Goal: Communication & Community: Ask a question

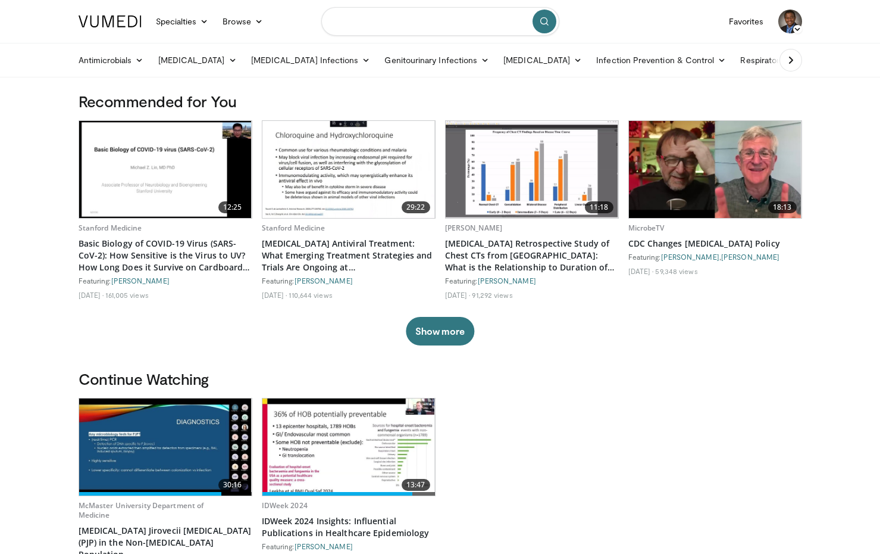
click at [402, 27] on input "Search topics, interventions" at bounding box center [440, 21] width 238 height 29
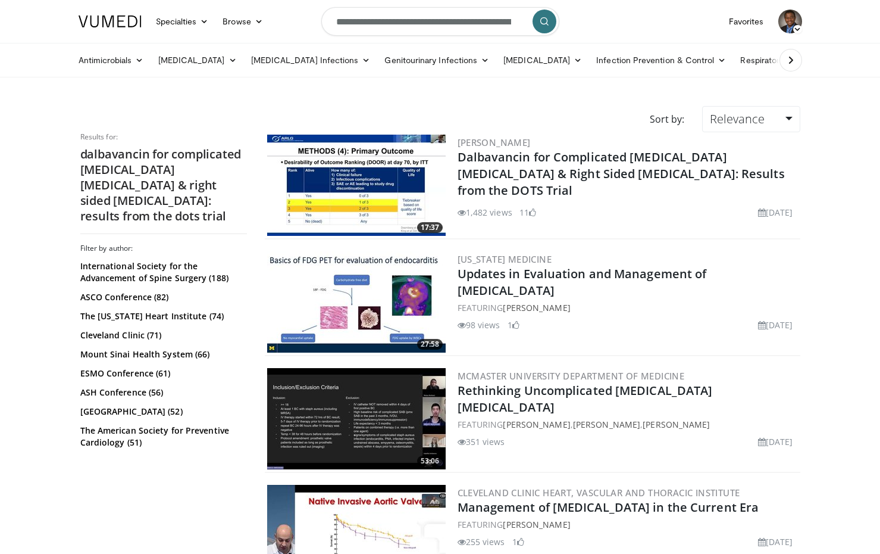
click at [346, 179] on img at bounding box center [356, 185] width 179 height 101
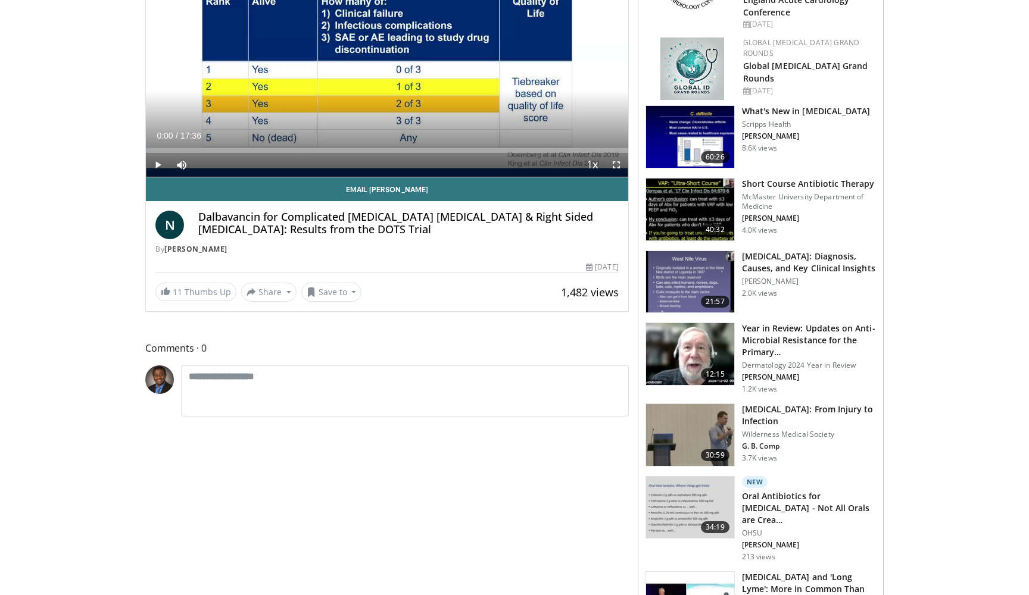
scroll to position [183, 0]
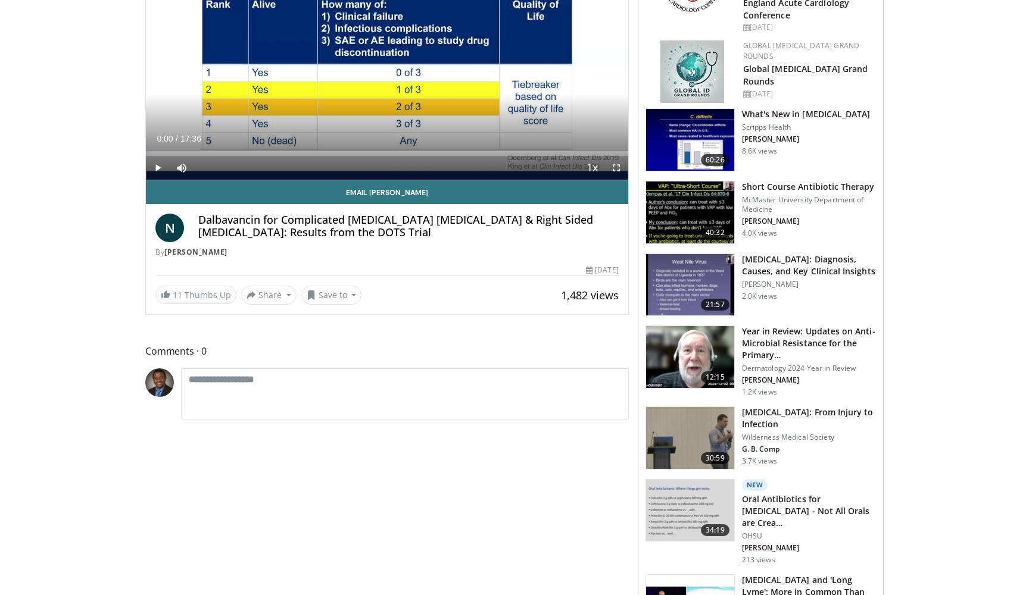
click at [348, 223] on h4 "Dalbavancin for Complicated Staph Bacteremia & Right Sided Endocarditis: Result…" at bounding box center [408, 227] width 420 height 26
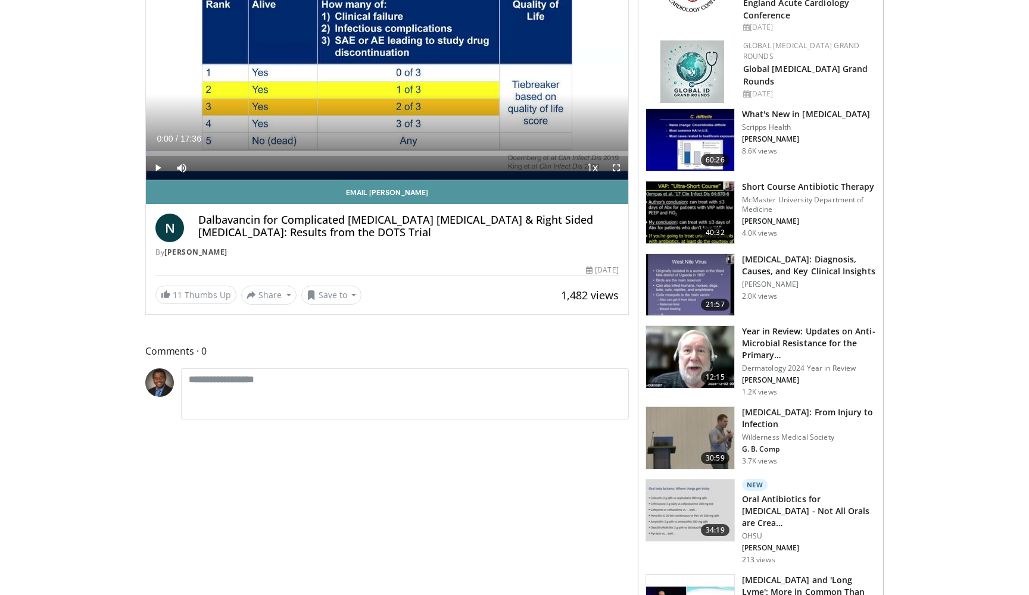
scroll to position [83, 0]
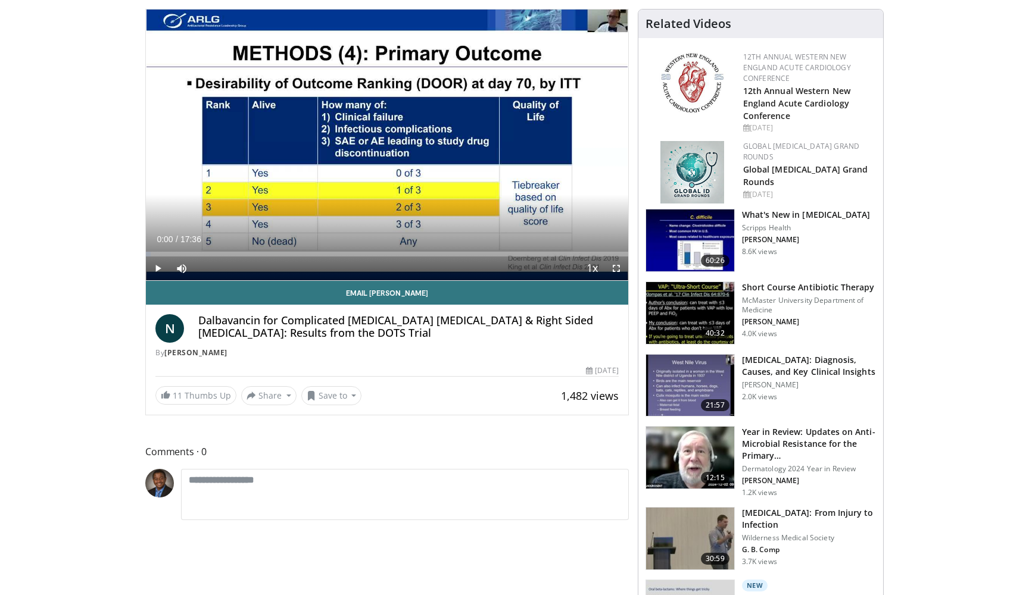
click at [617, 267] on span "Video Player" at bounding box center [616, 269] width 24 height 24
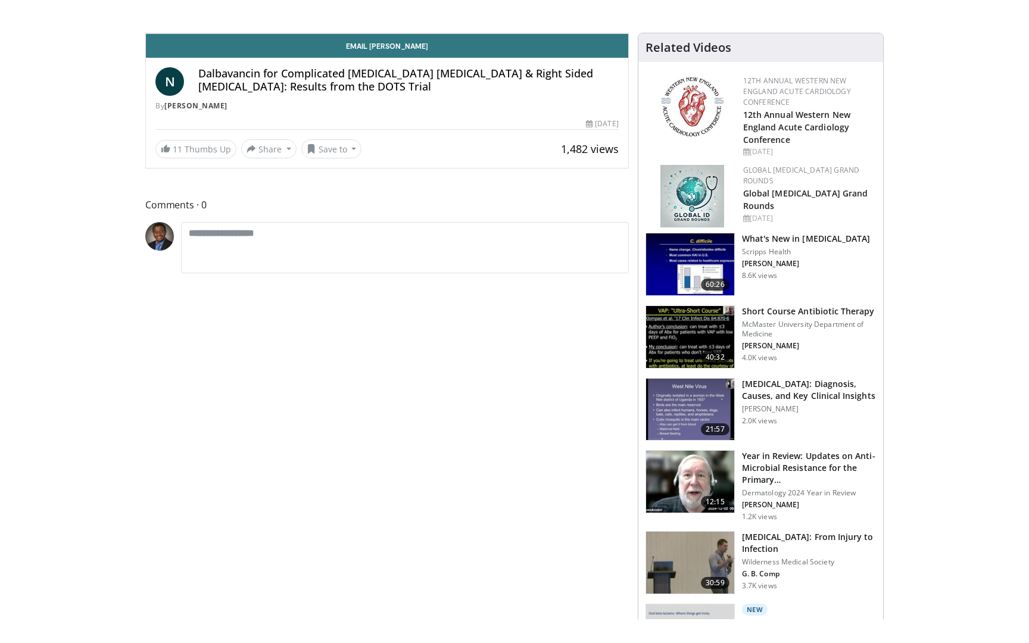
scroll to position [0, 0]
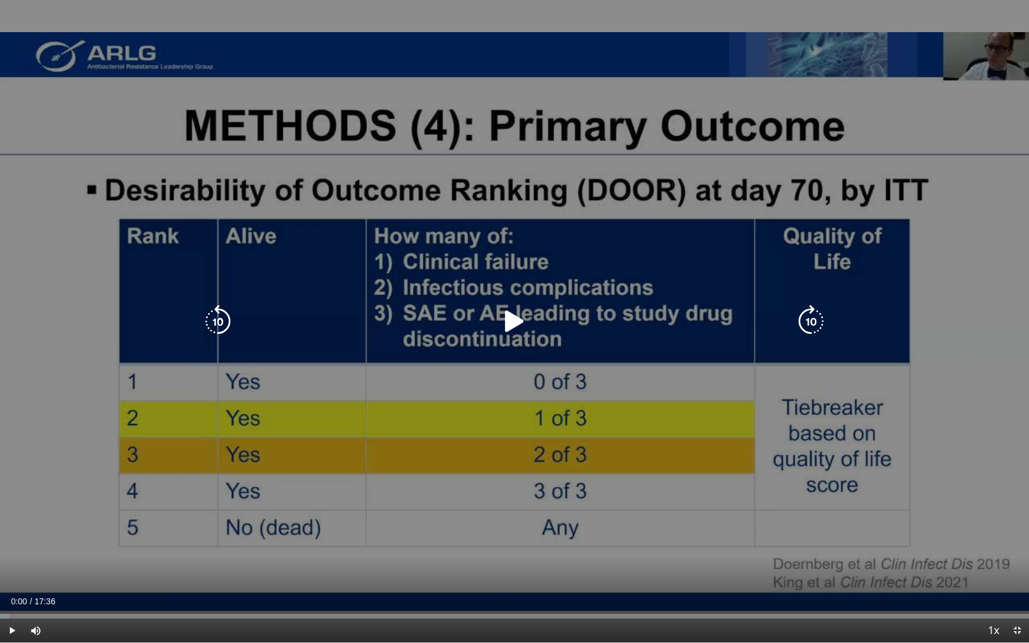
click at [514, 325] on icon "Video Player" at bounding box center [514, 321] width 33 height 33
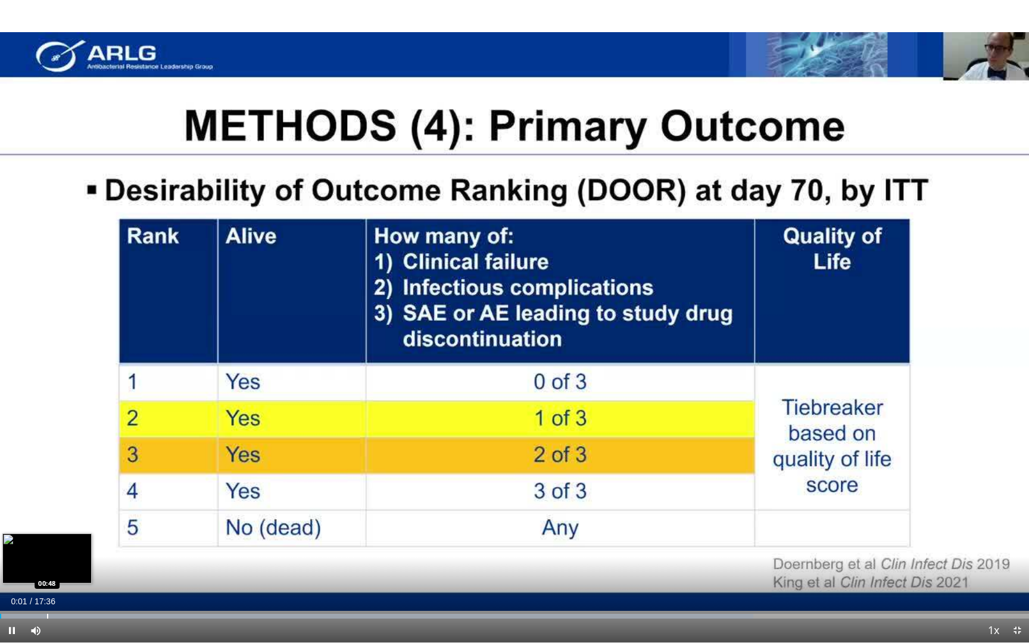
click at [47, 553] on div "Progress Bar" at bounding box center [47, 616] width 1 height 5
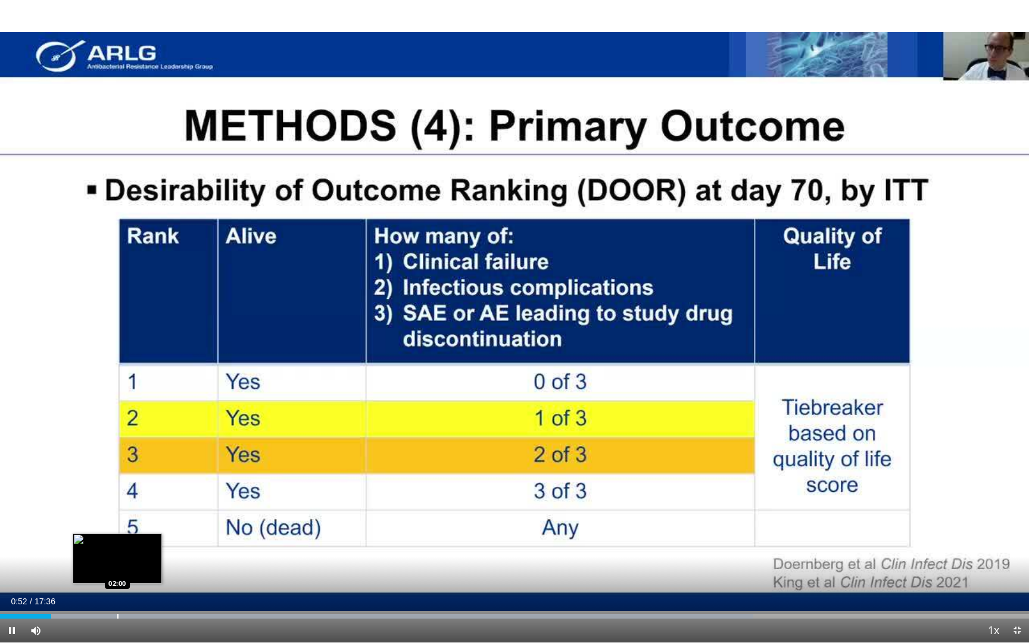
click at [117, 553] on div "Progress Bar" at bounding box center [117, 616] width 1 height 5
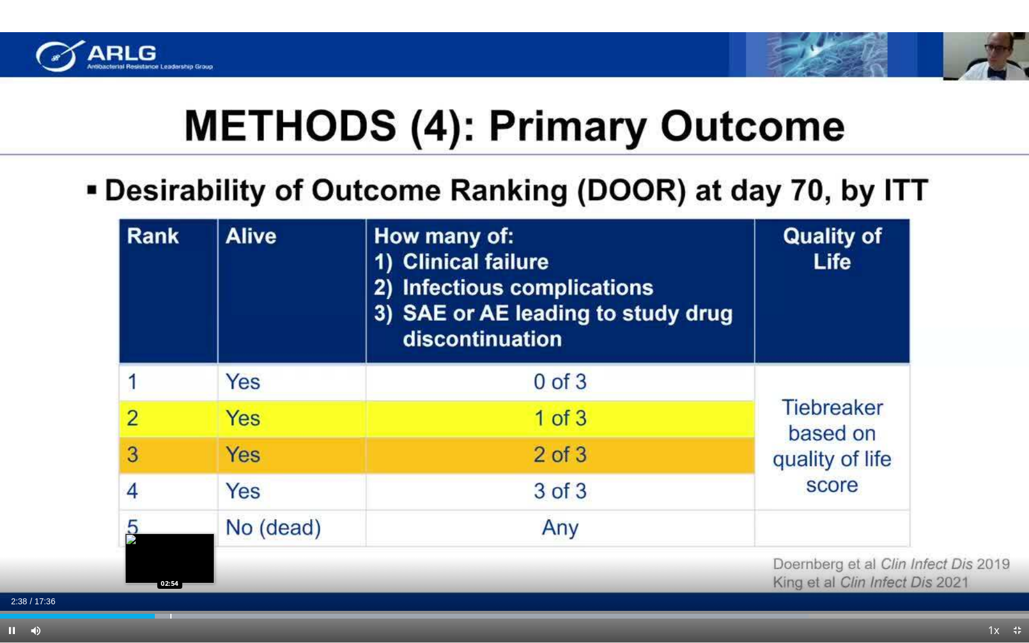
click at [170, 553] on div "Progress Bar" at bounding box center [170, 616] width 1 height 5
click at [205, 553] on div "Loaded : 84.26% 02:54 03:30" at bounding box center [514, 612] width 1029 height 11
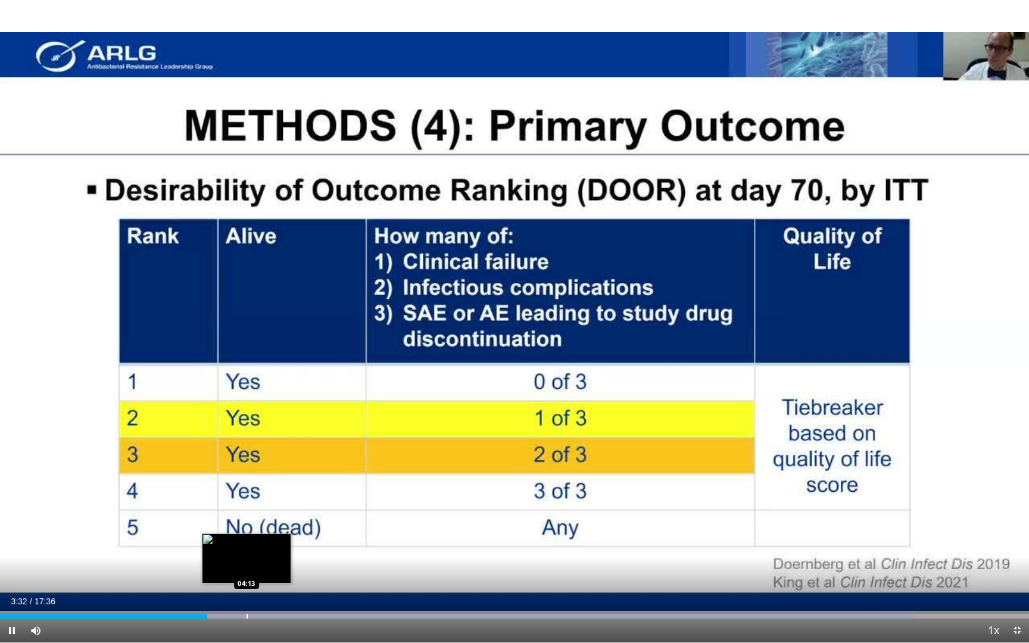
click at [246, 553] on div "Progress Bar" at bounding box center [246, 616] width 1 height 5
click at [286, 553] on div "Progress Bar" at bounding box center [286, 616] width 1 height 5
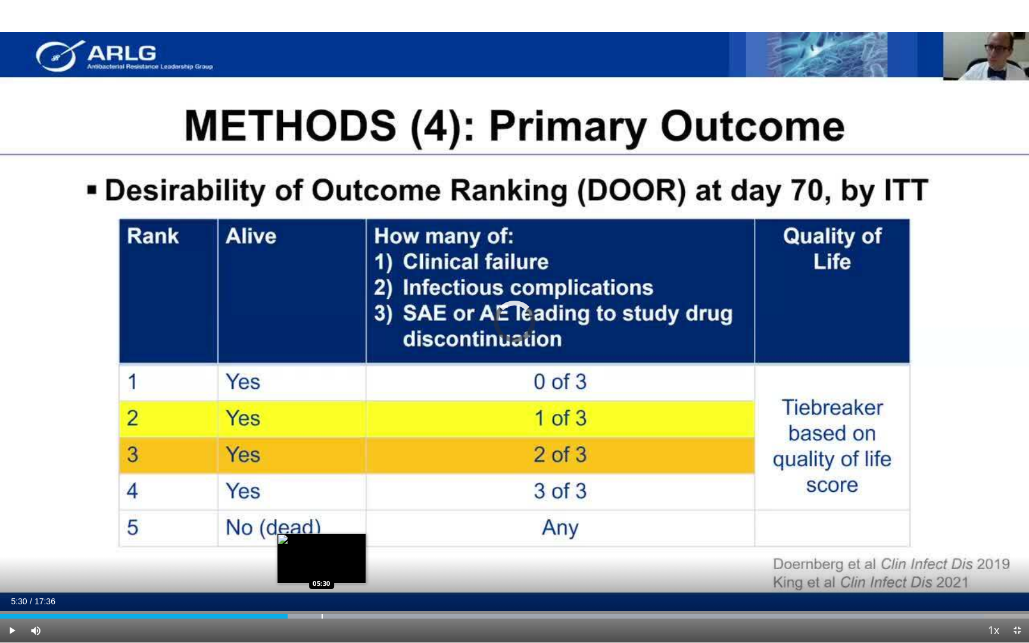
click at [321, 553] on div "Progress Bar" at bounding box center [321, 616] width 1 height 5
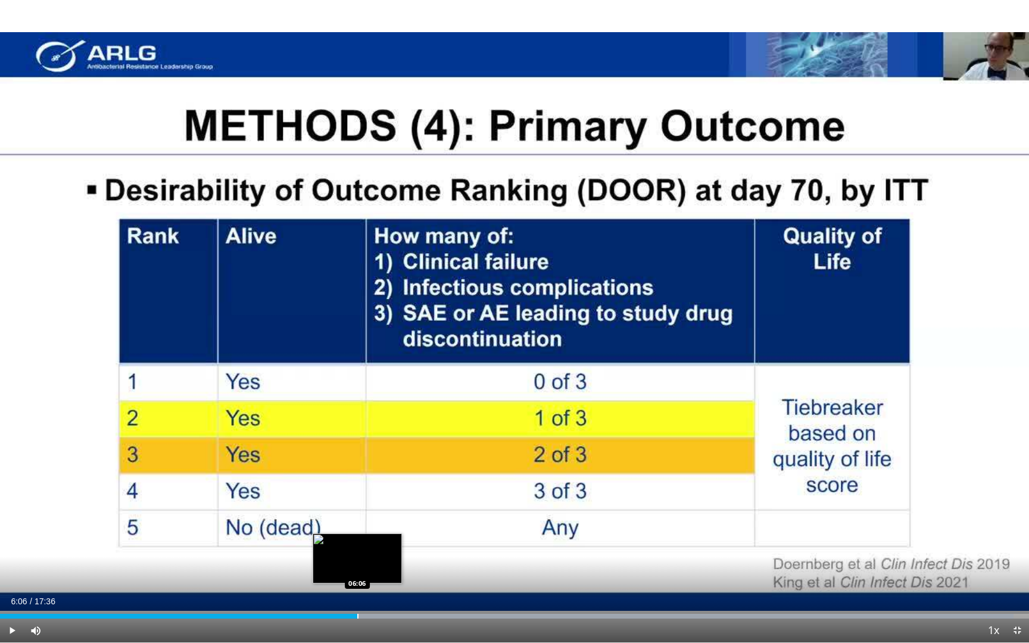
click at [357, 553] on div "Progress Bar" at bounding box center [357, 616] width 1 height 5
click at [390, 553] on div "Progress Bar" at bounding box center [390, 616] width 1 height 5
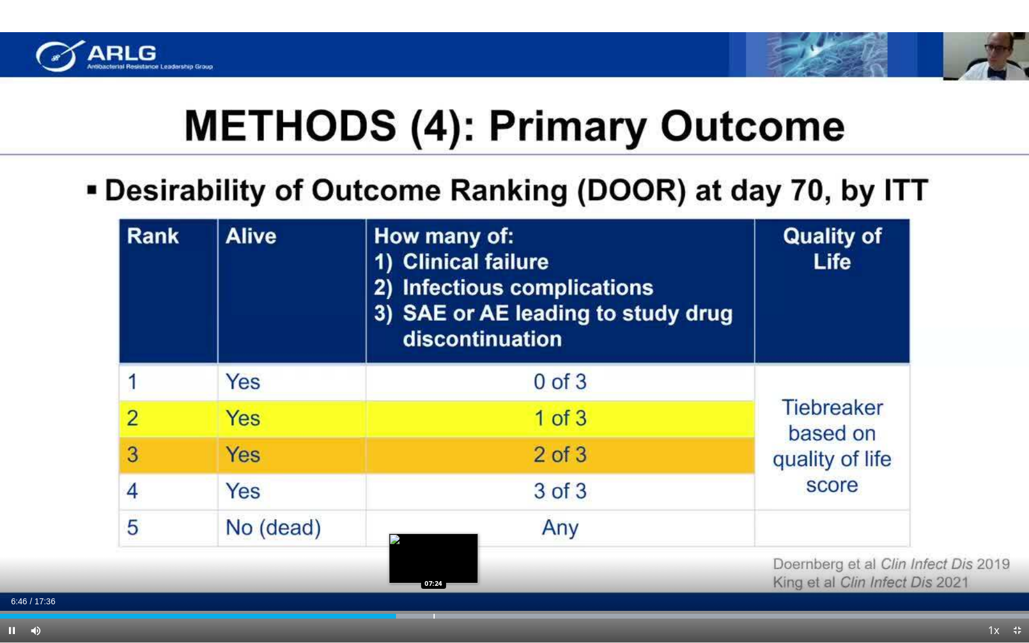
click at [433, 553] on div "Loaded : 99.99% 06:46 07:24" at bounding box center [514, 612] width 1029 height 11
click at [495, 553] on div "Current Time 7:26 / Duration 17:36 Pause Skip Backward Skip Forward Mute Loaded…" at bounding box center [514, 630] width 1029 height 24
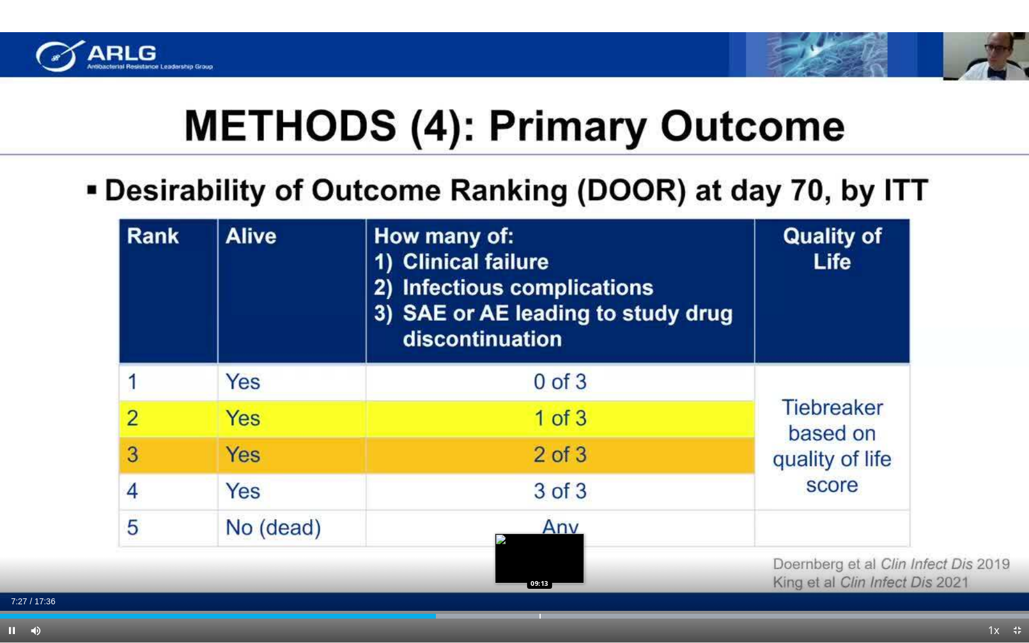
click at [539, 553] on div "Progress Bar" at bounding box center [539, 616] width 1 height 5
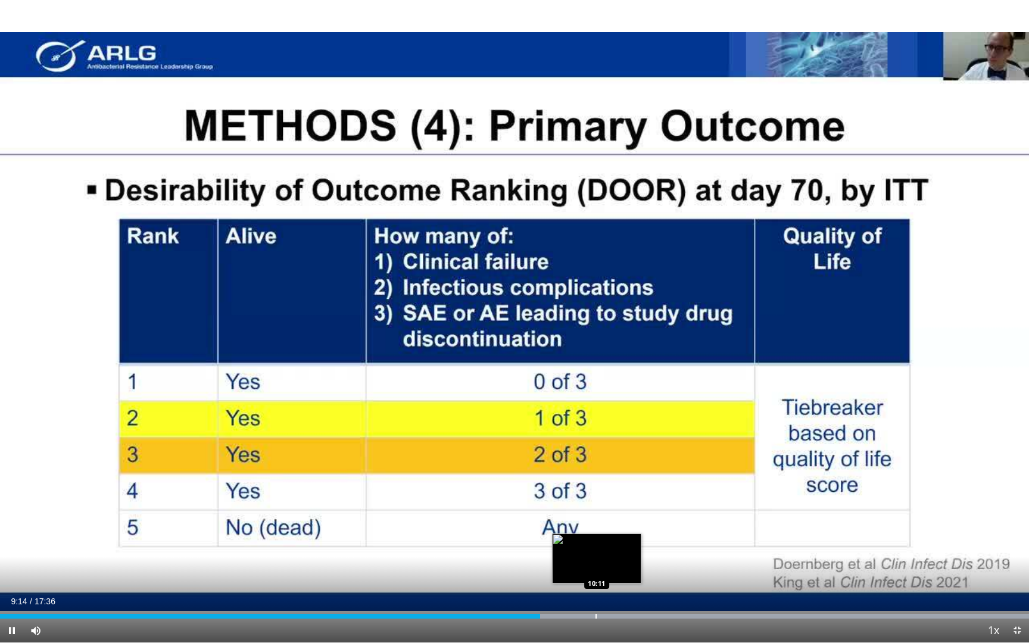
click at [596, 553] on div "Progress Bar" at bounding box center [595, 616] width 1 height 5
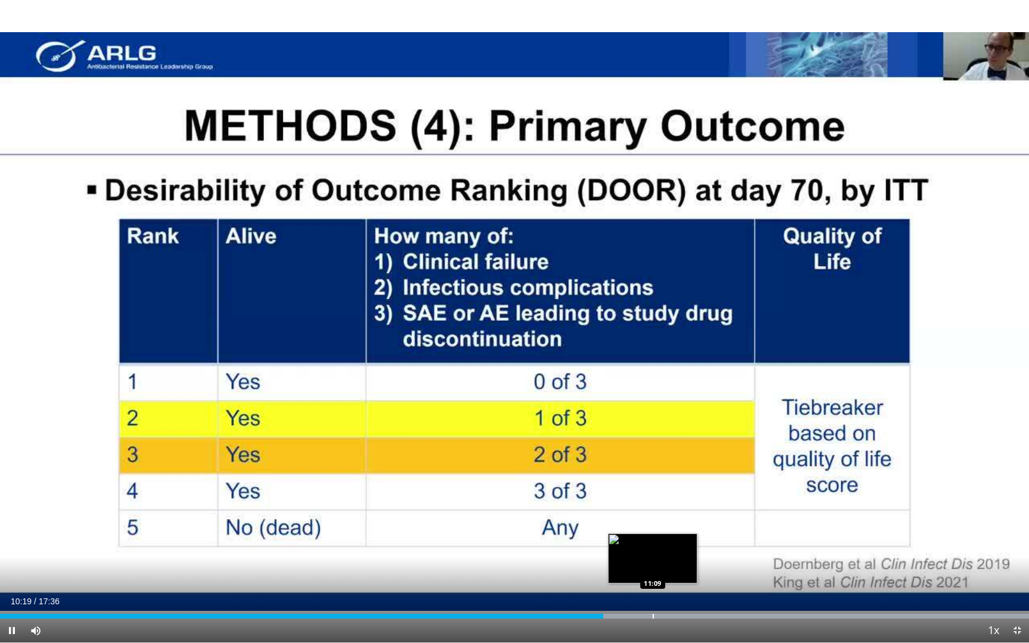
click at [652, 553] on div "Progress Bar" at bounding box center [652, 616] width 1 height 5
click at [700, 553] on div "Progress Bar" at bounding box center [700, 616] width 1 height 5
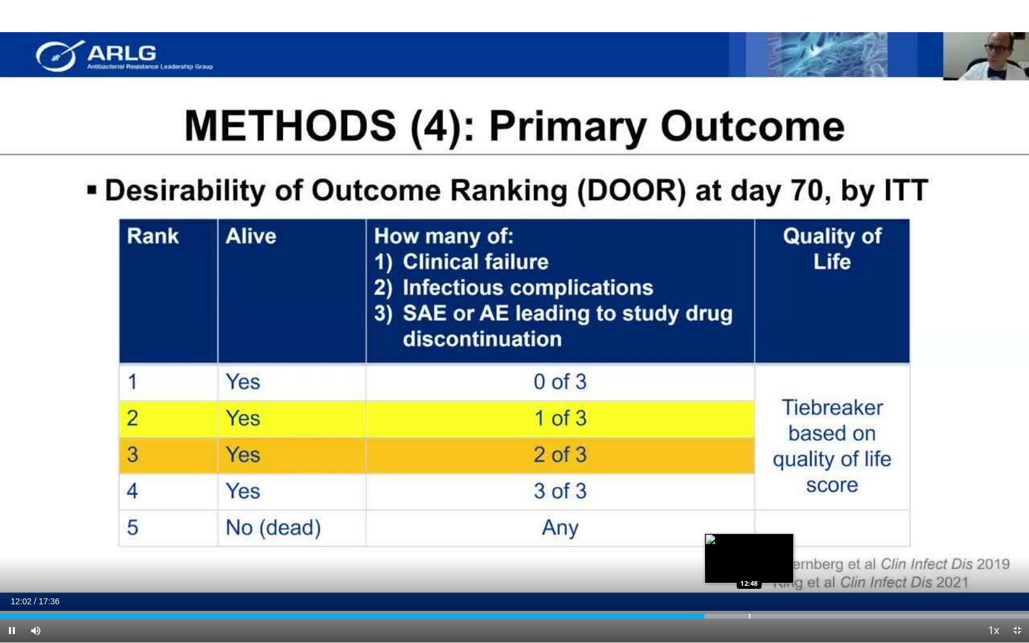
click at [749, 553] on div "Progress Bar" at bounding box center [749, 616] width 1 height 5
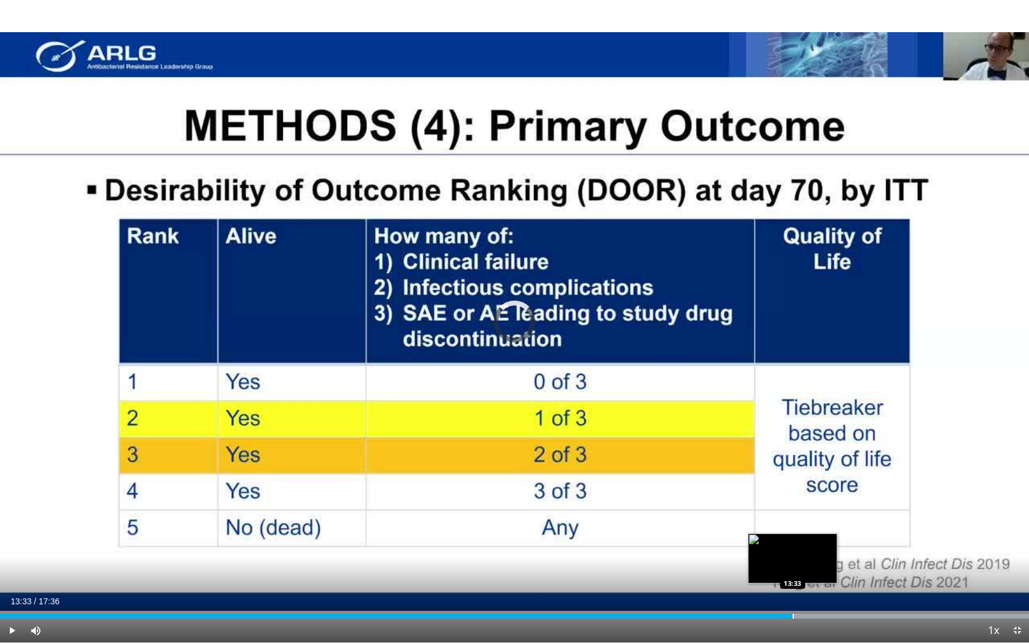
click at [792, 553] on div "Progress Bar" at bounding box center [792, 616] width 1 height 5
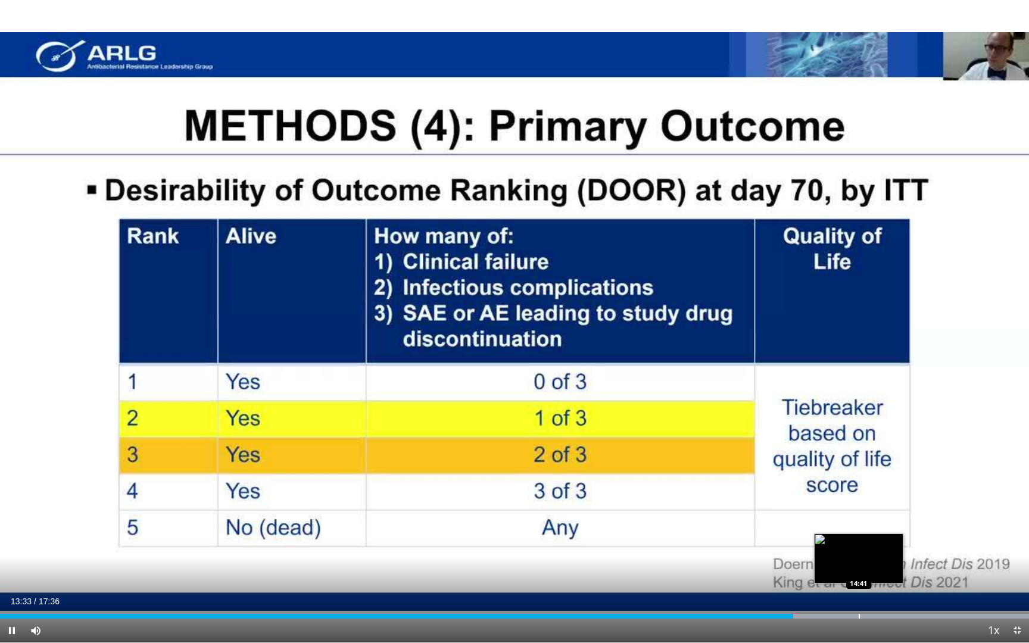
click at [858, 553] on div "Progress Bar" at bounding box center [858, 616] width 1 height 5
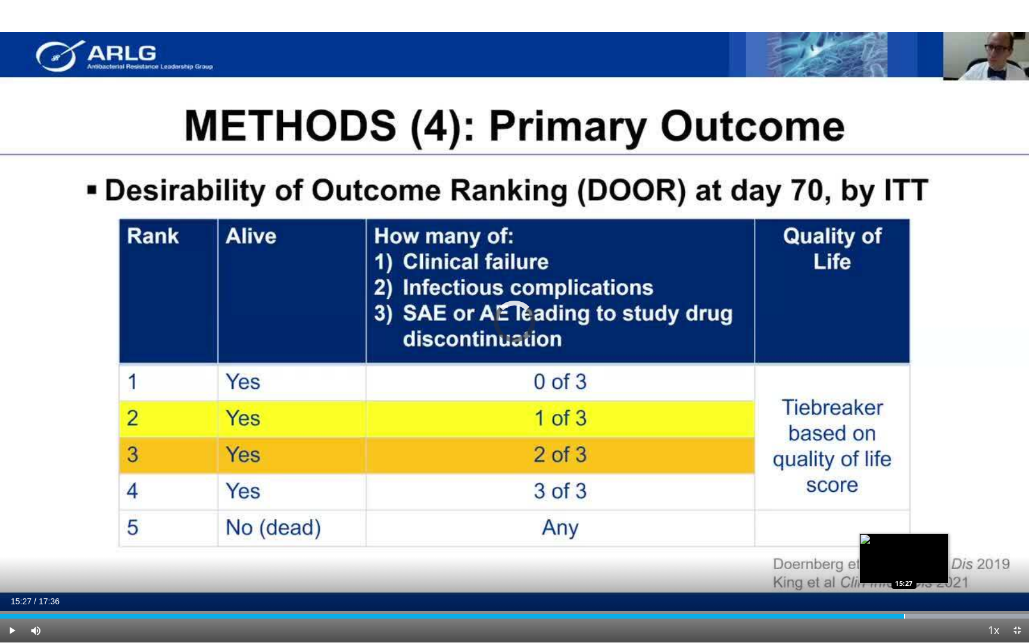
click at [880, 553] on div "Progress Bar" at bounding box center [904, 616] width 1 height 5
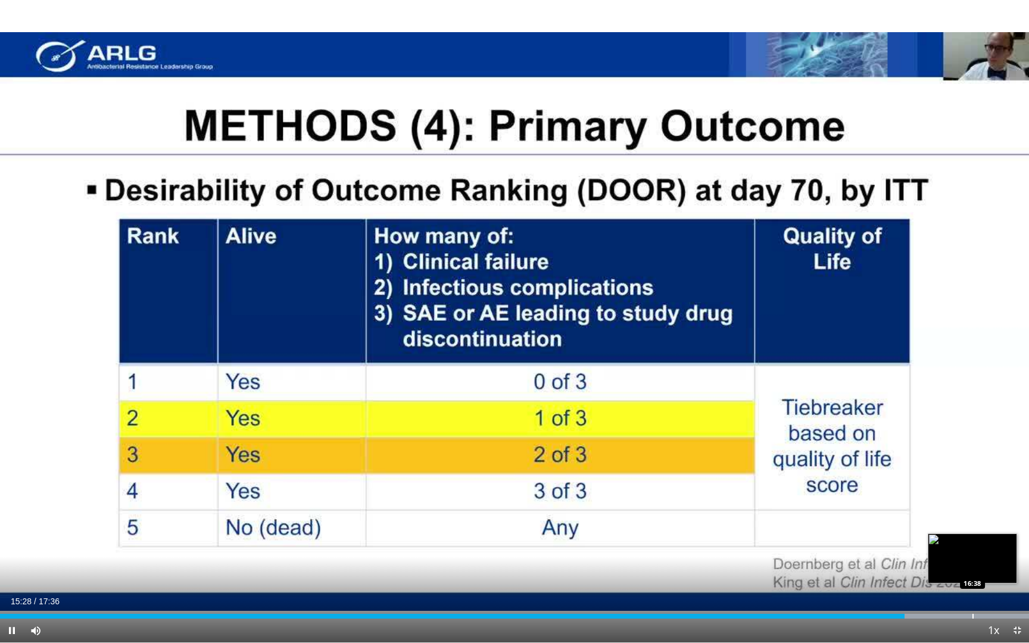
click at [880, 553] on div "Progress Bar" at bounding box center [972, 616] width 1 height 5
click at [880, 553] on div "Progress Bar" at bounding box center [1014, 616] width 1 height 5
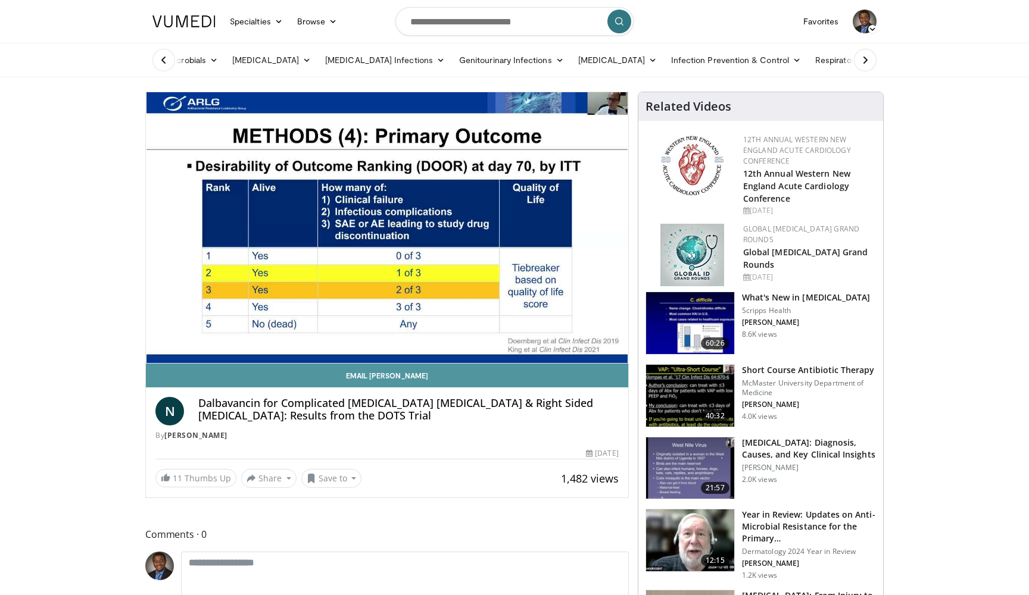
click at [425, 376] on link "Email Nicholas" at bounding box center [387, 376] width 482 height 24
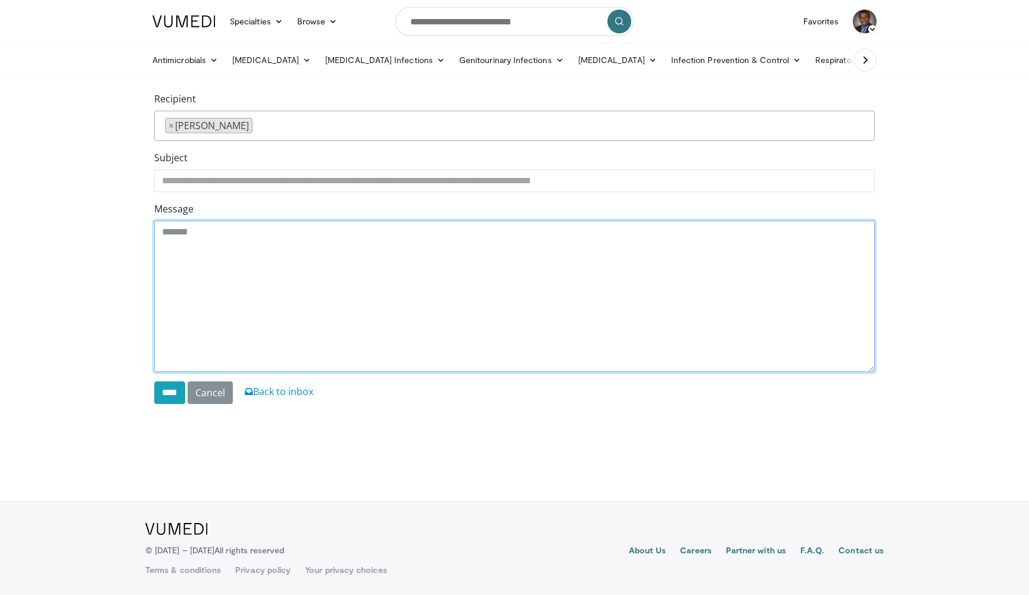
click at [211, 230] on textarea "Message" at bounding box center [514, 296] width 720 height 151
type textarea "**********"
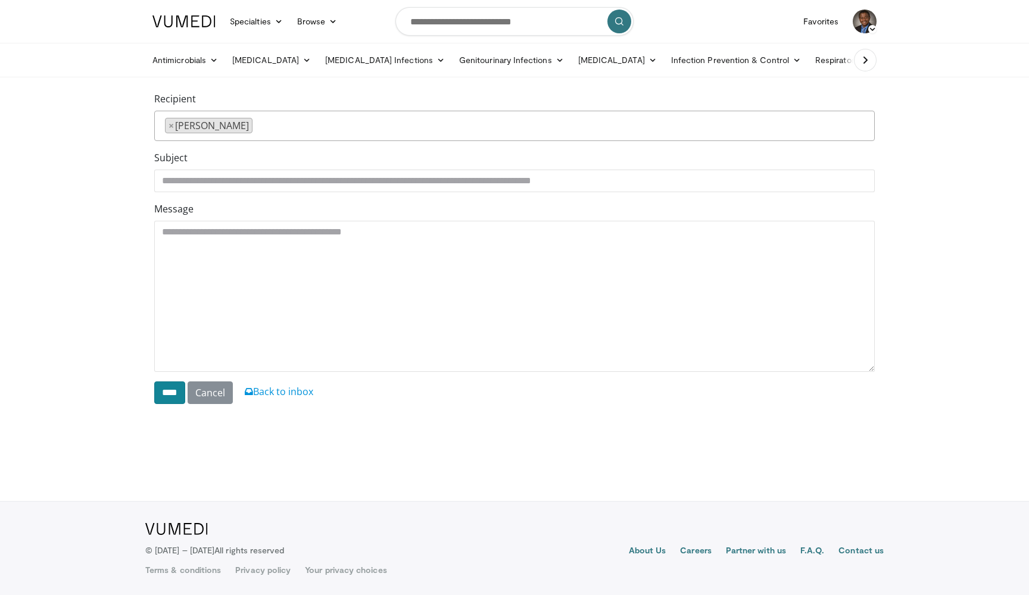
click at [173, 396] on input "****" at bounding box center [169, 393] width 31 height 23
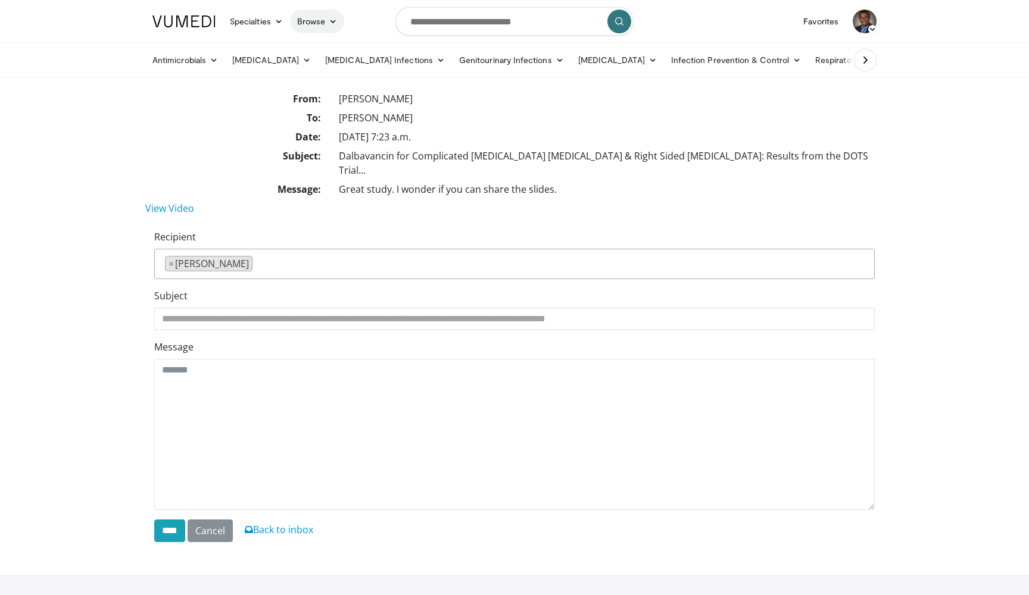
click at [326, 22] on link "Browse" at bounding box center [317, 22] width 55 height 24
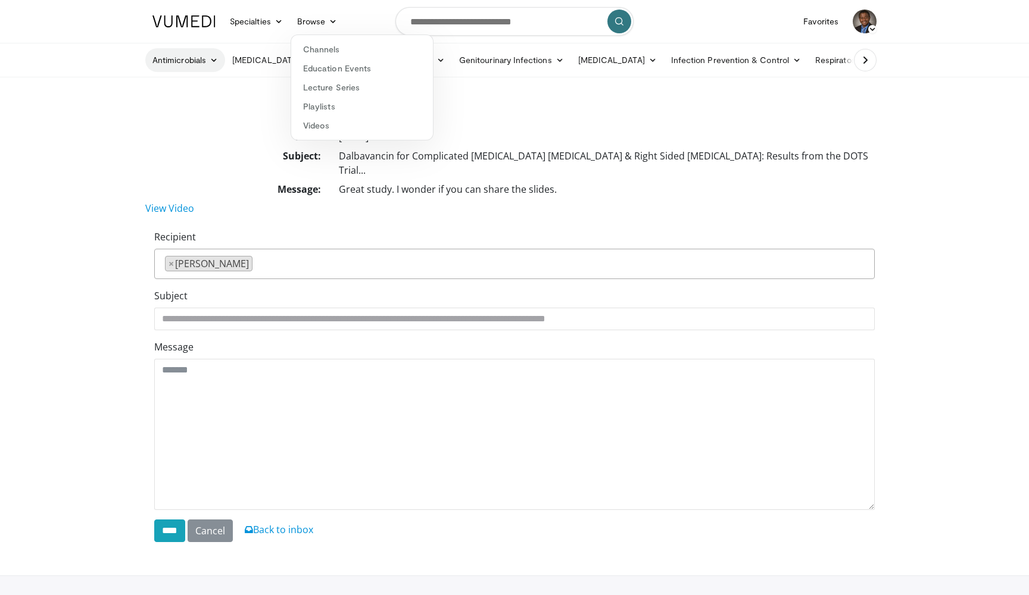
click at [214, 61] on icon at bounding box center [214, 60] width 8 height 8
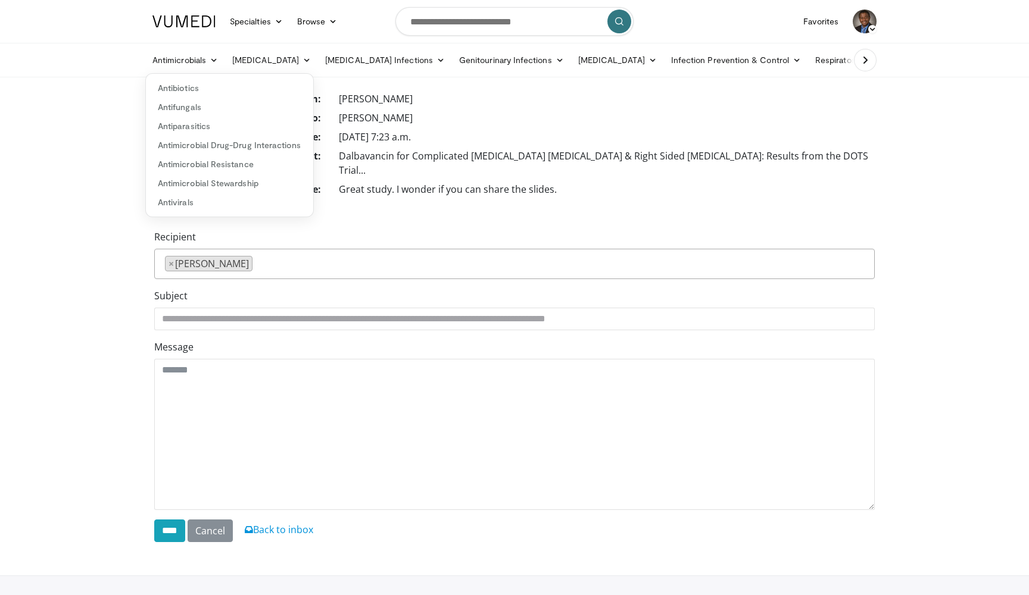
click at [864, 61] on icon at bounding box center [865, 60] width 12 height 12
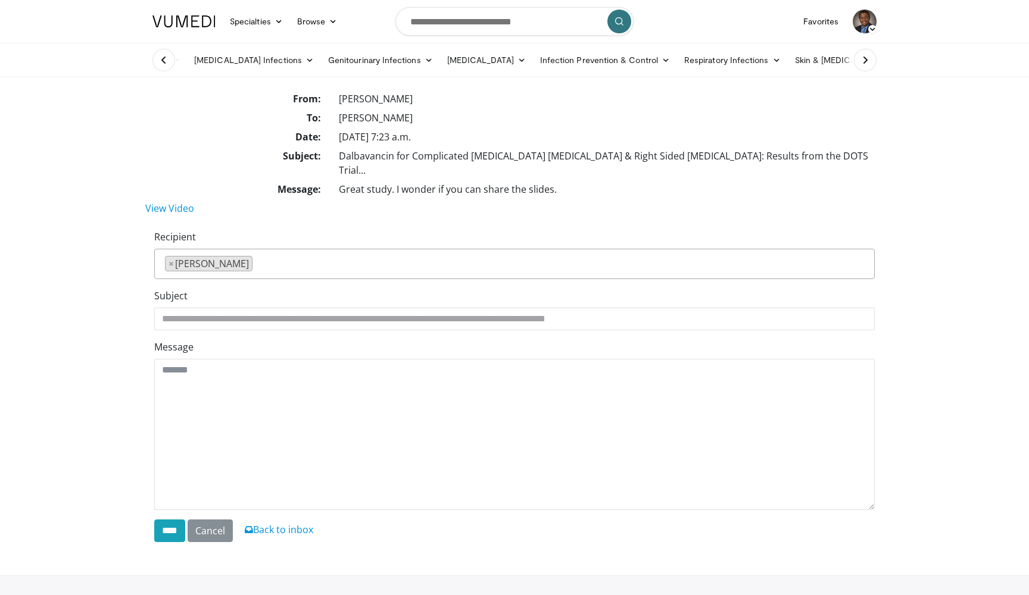
click at [864, 61] on icon at bounding box center [865, 60] width 12 height 12
